Goal: Information Seeking & Learning: Understand process/instructions

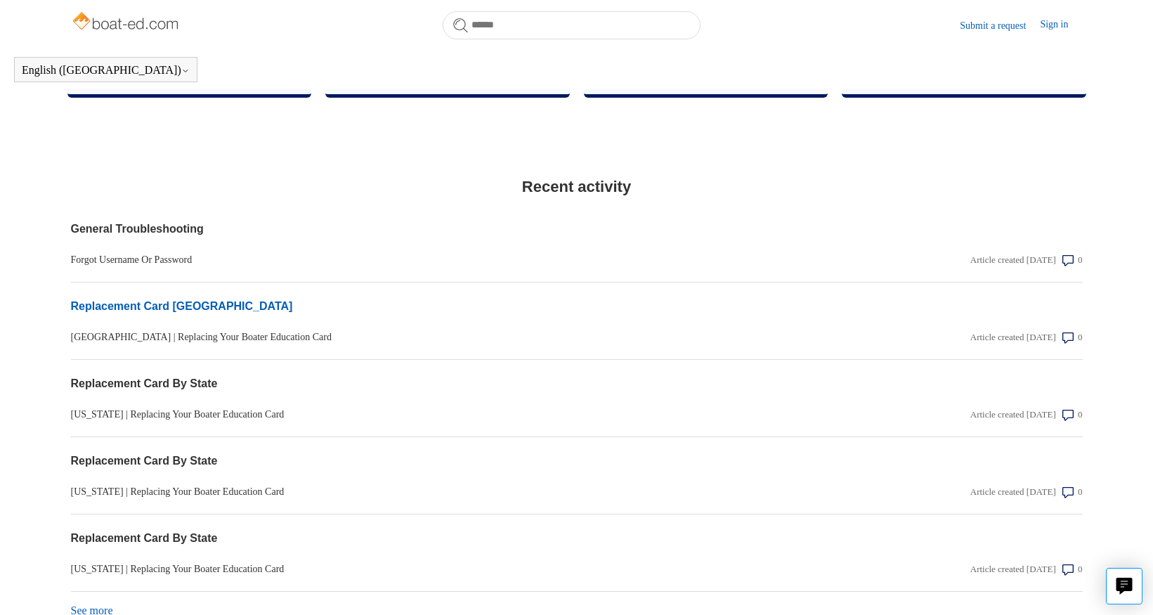
scroll to position [839, 0]
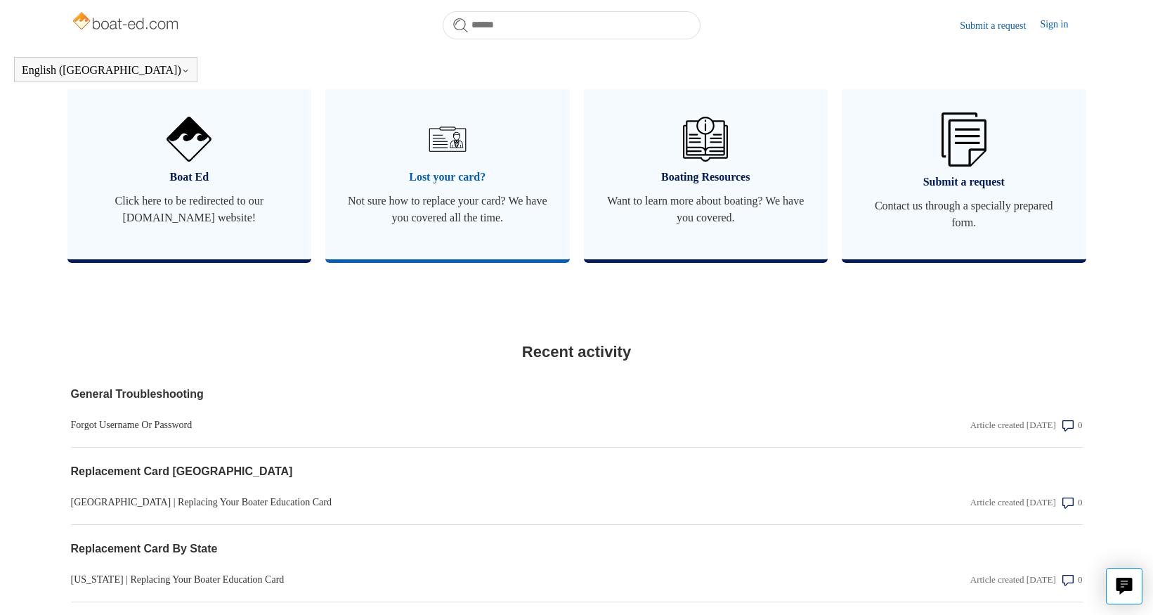
click at [445, 218] on span "Not sure how to replace your card? We have you covered all the time." at bounding box center [448, 210] width 202 height 34
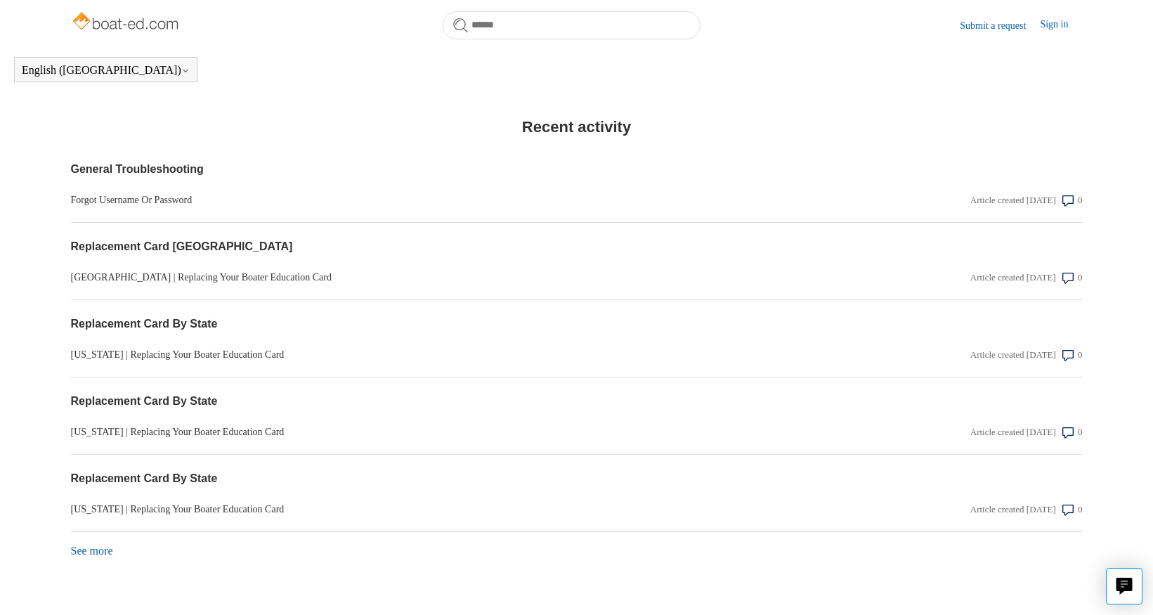
scroll to position [1120, 0]
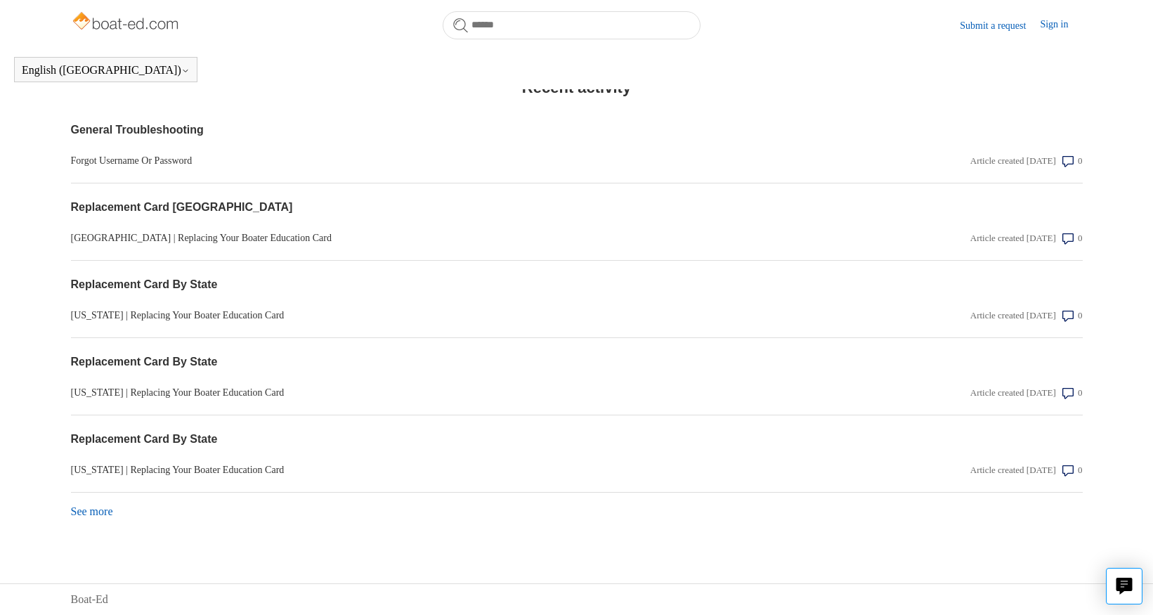
click at [100, 512] on link "See more items from recent activity" at bounding box center [92, 511] width 42 height 12
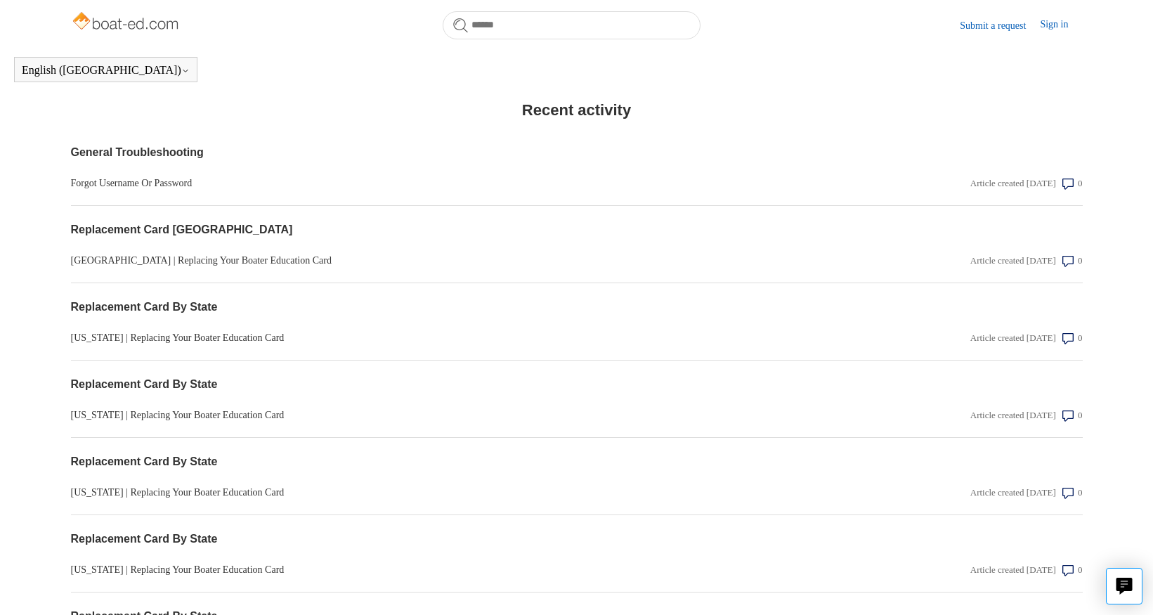
scroll to position [1155, 0]
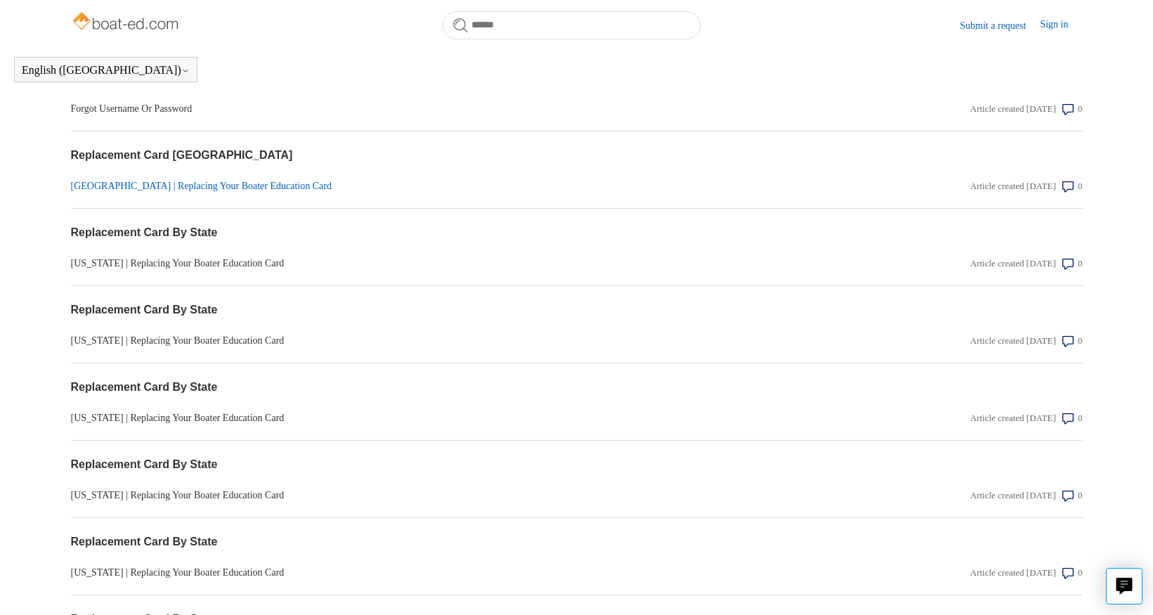
click at [254, 193] on link "[GEOGRAPHIC_DATA] | Replacing Your Boater Education Card" at bounding box center [425, 186] width 709 height 15
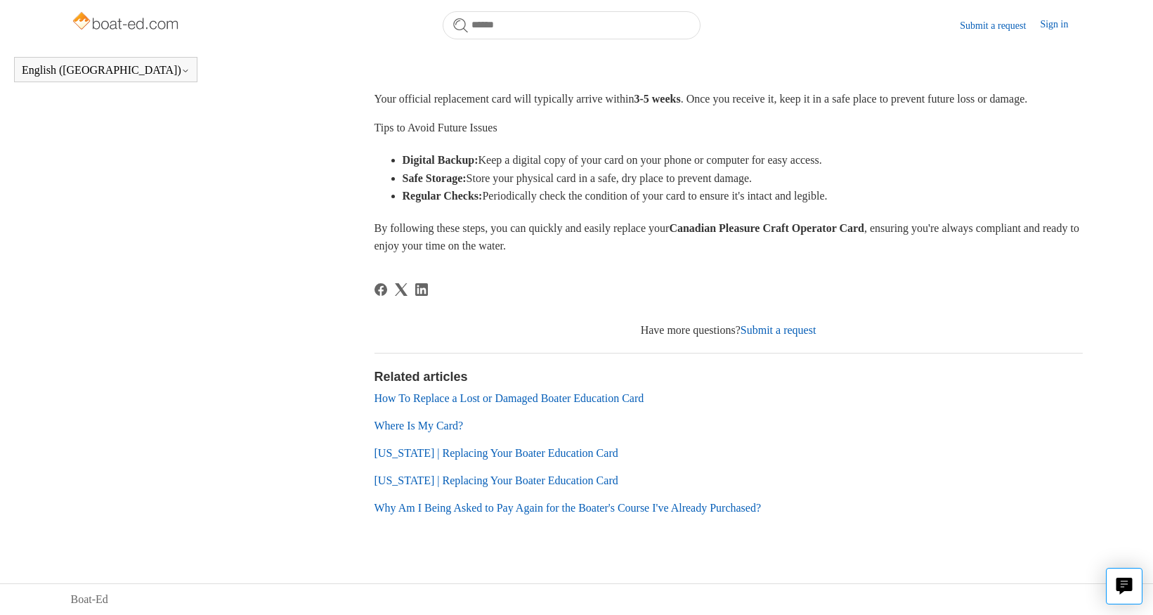
scroll to position [754, 0]
click at [813, 332] on link "Submit a request" at bounding box center [779, 330] width 76 height 12
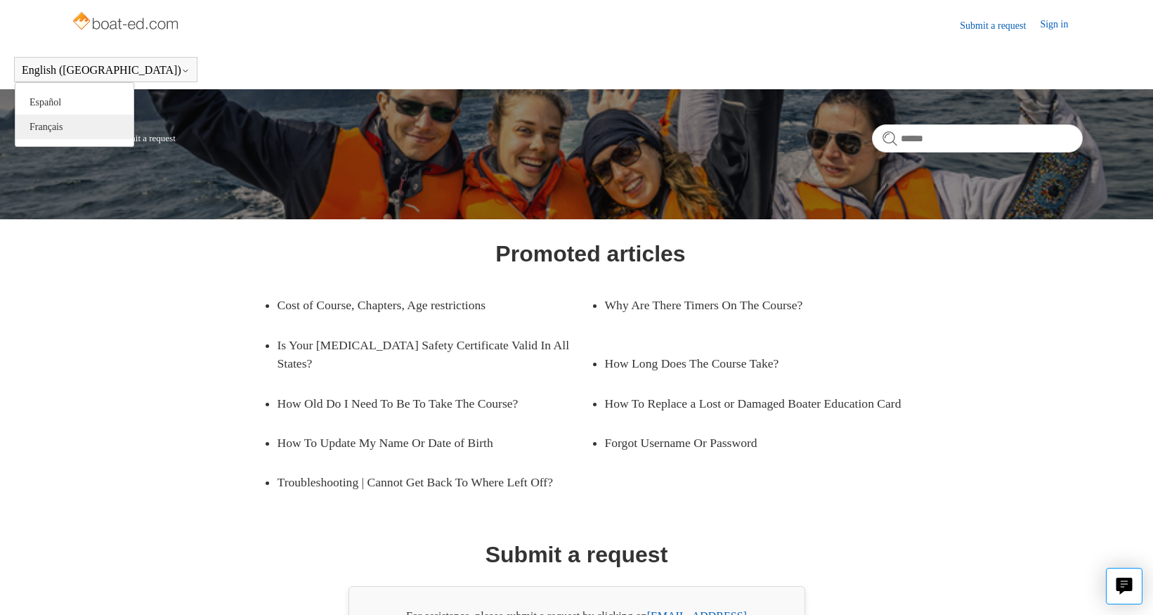
click at [55, 127] on link "Français" at bounding box center [74, 127] width 118 height 25
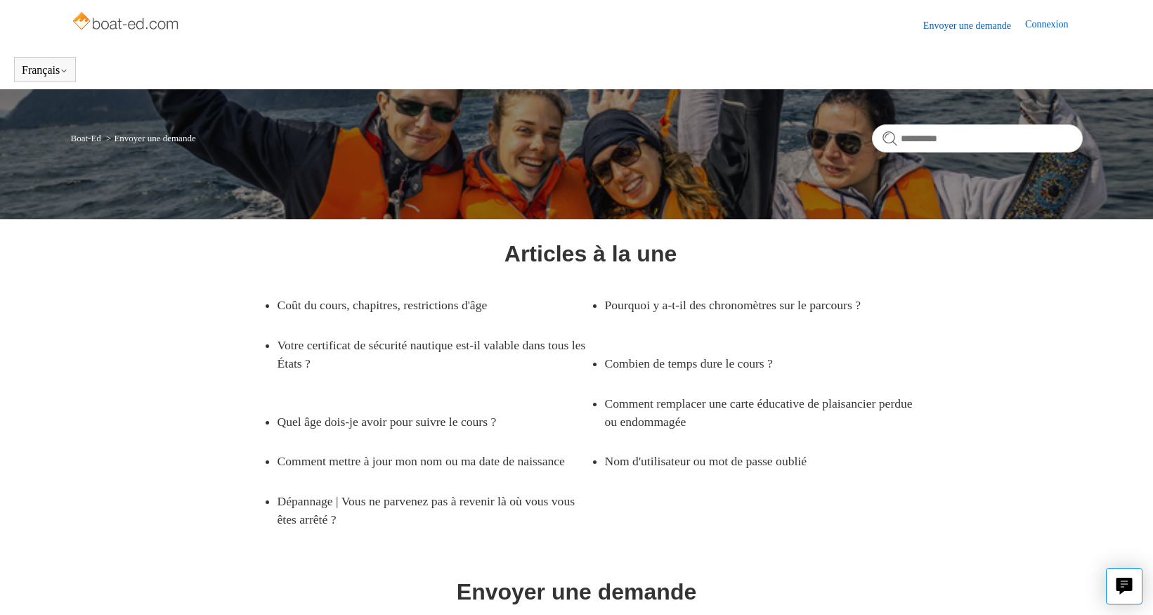
click at [962, 20] on link "Envoyer une demande" at bounding box center [975, 25] width 102 height 15
click at [118, 29] on img at bounding box center [127, 22] width 112 height 28
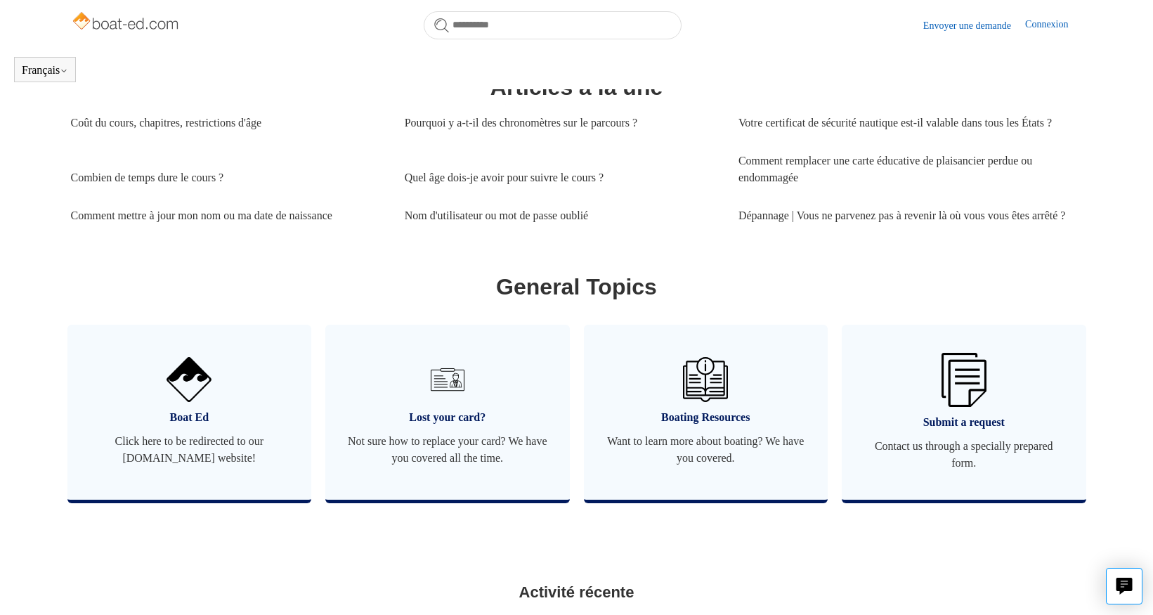
scroll to position [608, 0]
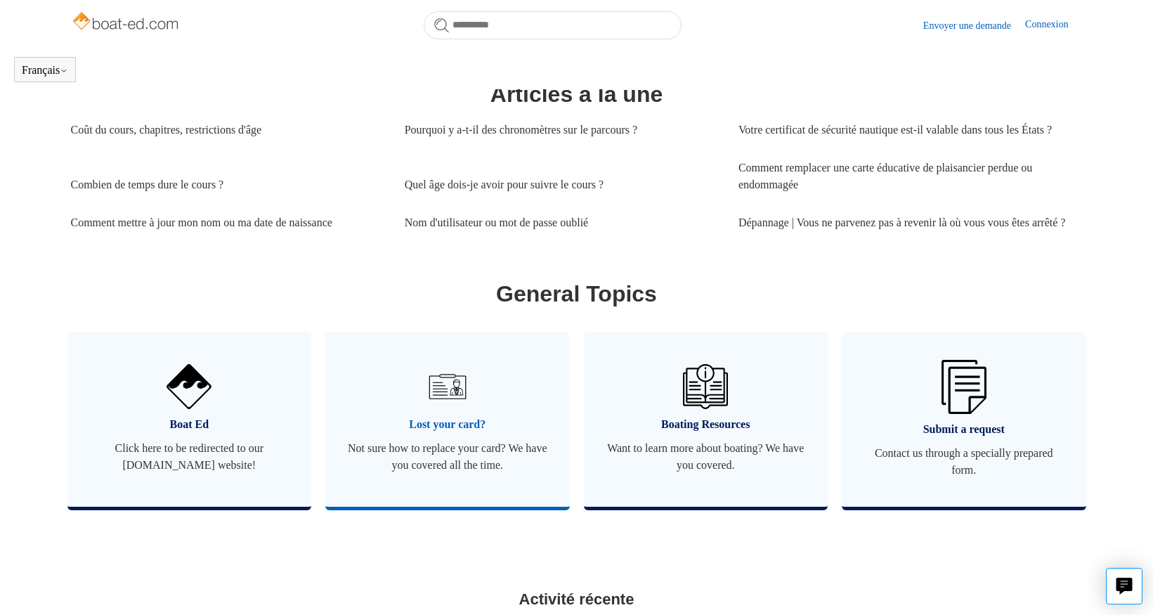
click at [422, 433] on span "Lost your card?" at bounding box center [448, 424] width 202 height 17
click at [186, 433] on span "Boat Ed" at bounding box center [190, 424] width 202 height 17
